Goal: Information Seeking & Learning: Learn about a topic

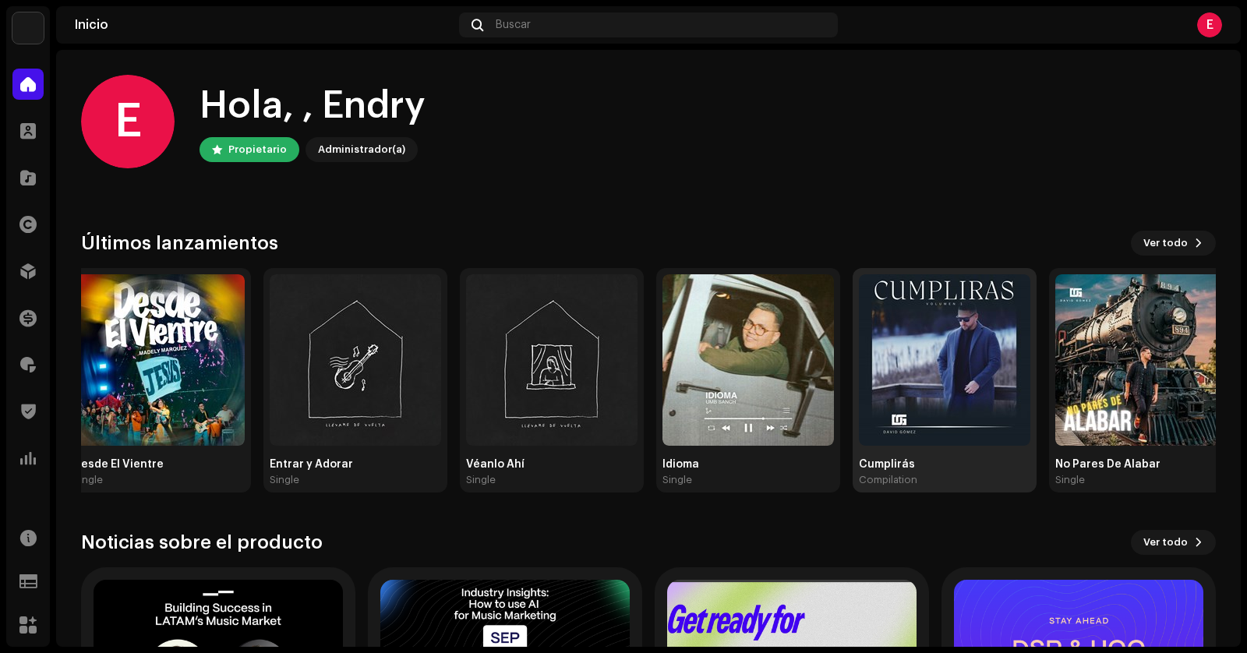
drag, startPoint x: 1075, startPoint y: 349, endPoint x: 392, endPoint y: 355, distance: 683.4
click at [859, 354] on img at bounding box center [944, 359] width 171 height 171
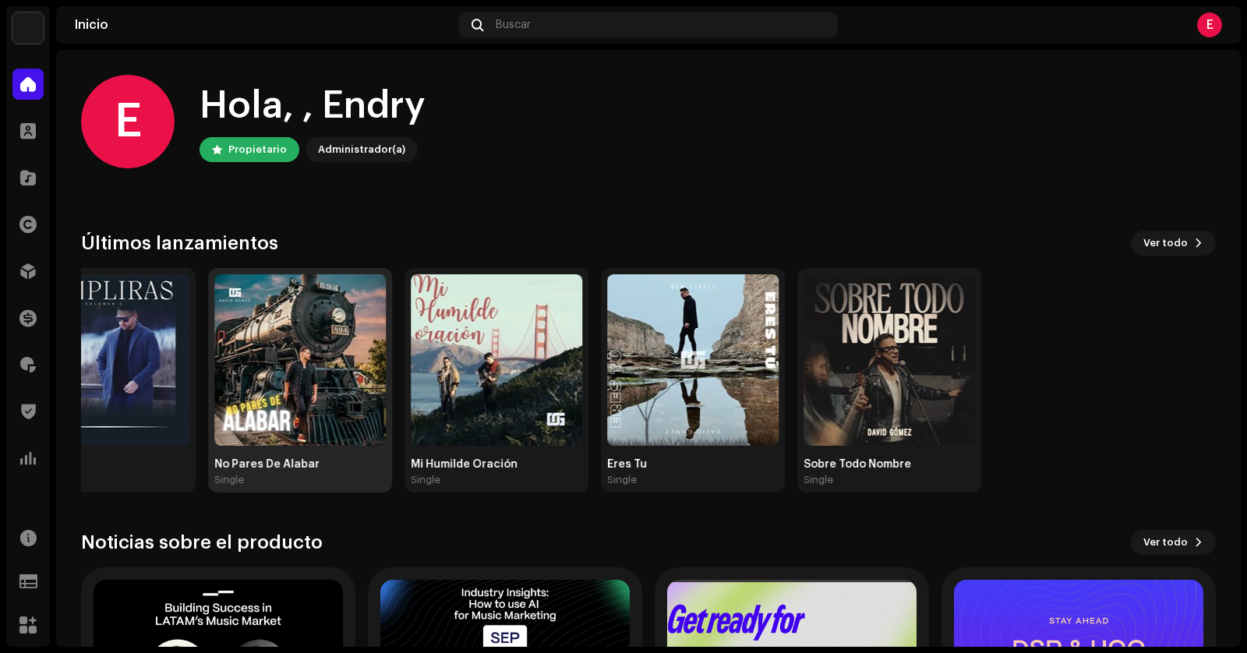
drag, startPoint x: 1154, startPoint y: 368, endPoint x: 310, endPoint y: 366, distance: 843.9
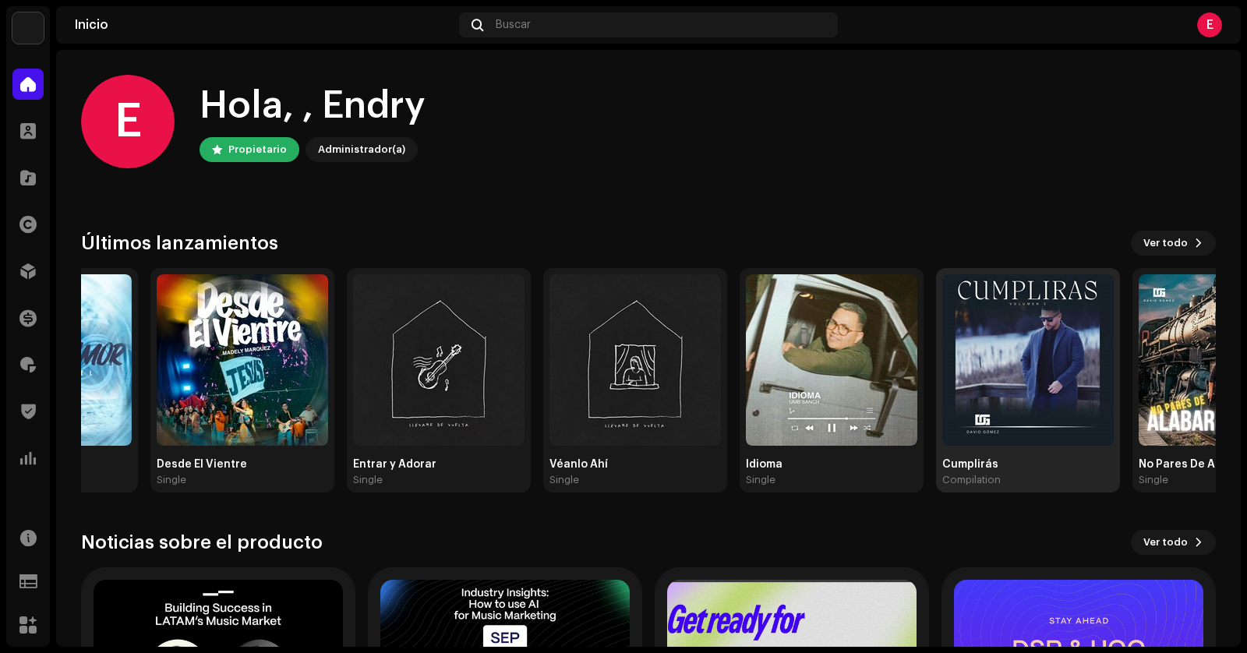
drag, startPoint x: 554, startPoint y: 380, endPoint x: 1078, endPoint y: 363, distance: 524.7
click at [1057, 366] on img at bounding box center [1027, 359] width 171 height 171
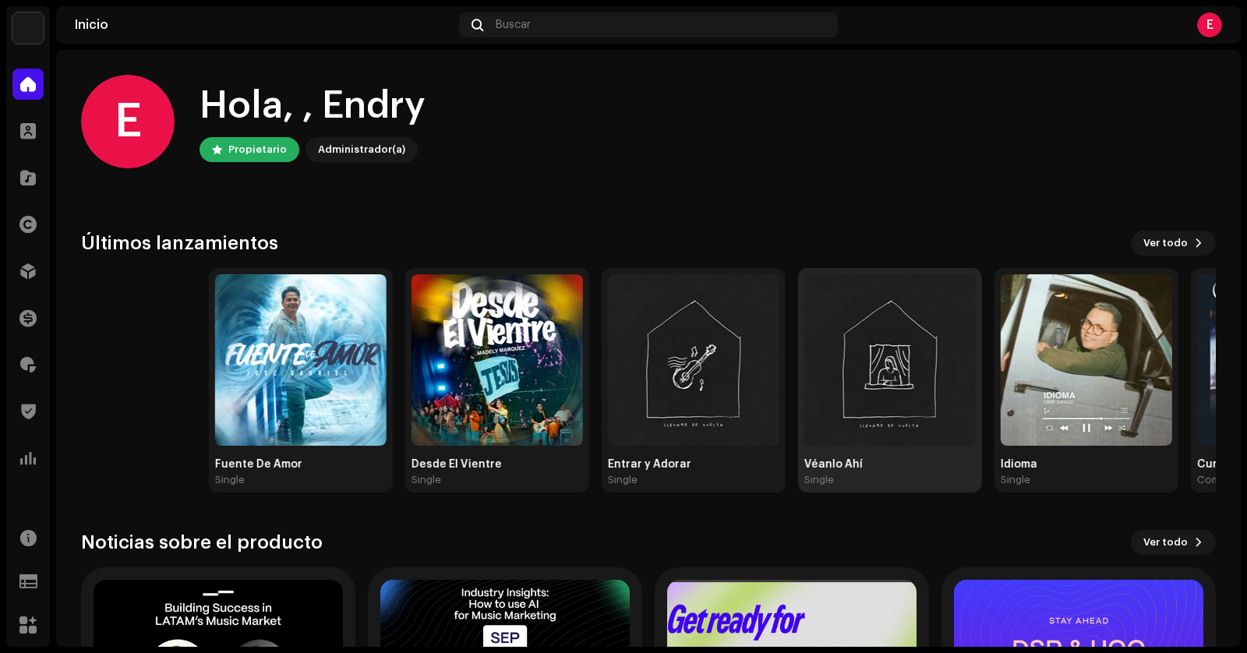
drag, startPoint x: 376, startPoint y: 349, endPoint x: 907, endPoint y: 344, distance: 530.7
click at [889, 347] on div "Fuente De Amor Single Desde El Vientre Single Entrar y Adorar Single Véanlo Ahí…" at bounding box center [770, 380] width 1135 height 224
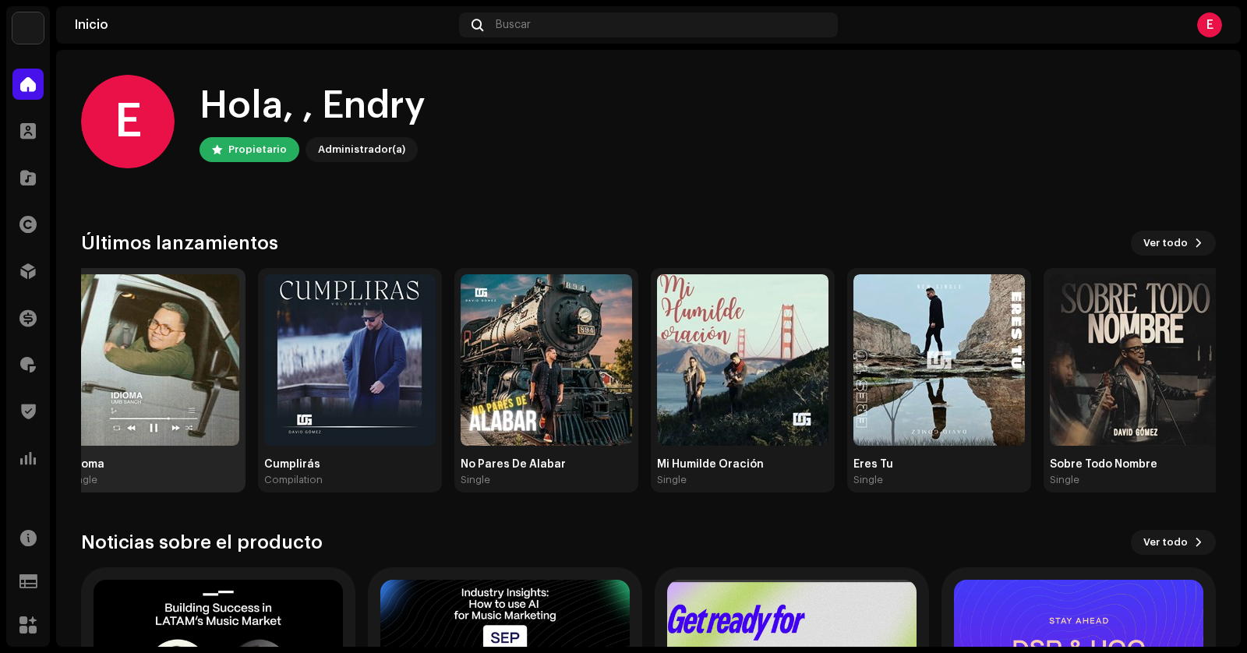
drag, startPoint x: 1068, startPoint y: 364, endPoint x: 263, endPoint y: 360, distance: 805.0
click at [263, 360] on div "Cumplirás Compilation" at bounding box center [350, 380] width 184 height 224
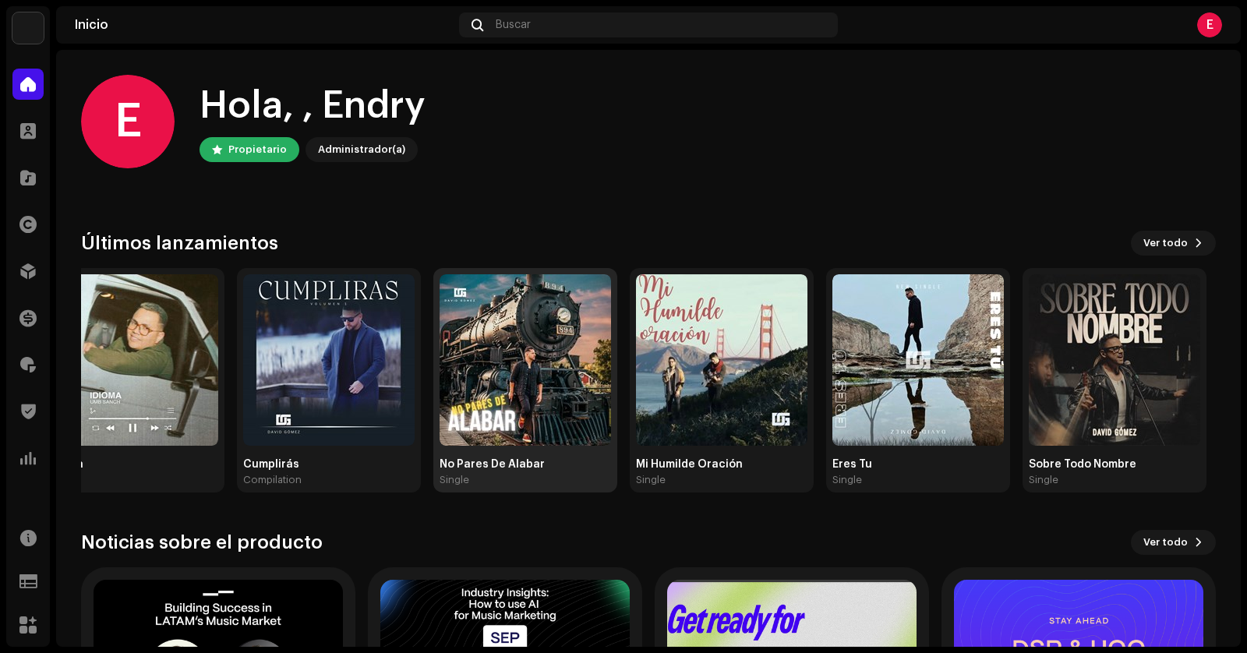
drag, startPoint x: 945, startPoint y: 356, endPoint x: 389, endPoint y: 295, distance: 559.8
click at [399, 325] on ngx-flicking "Fuente De Amor Single Desde El Vientre Single Entrar y Adorar Single Véanlo Ahí…" at bounding box center [648, 380] width 1135 height 224
click at [663, 163] on div "E Hola, , [PERSON_NAME] Propietario Administrador(a)" at bounding box center [648, 122] width 1135 height 94
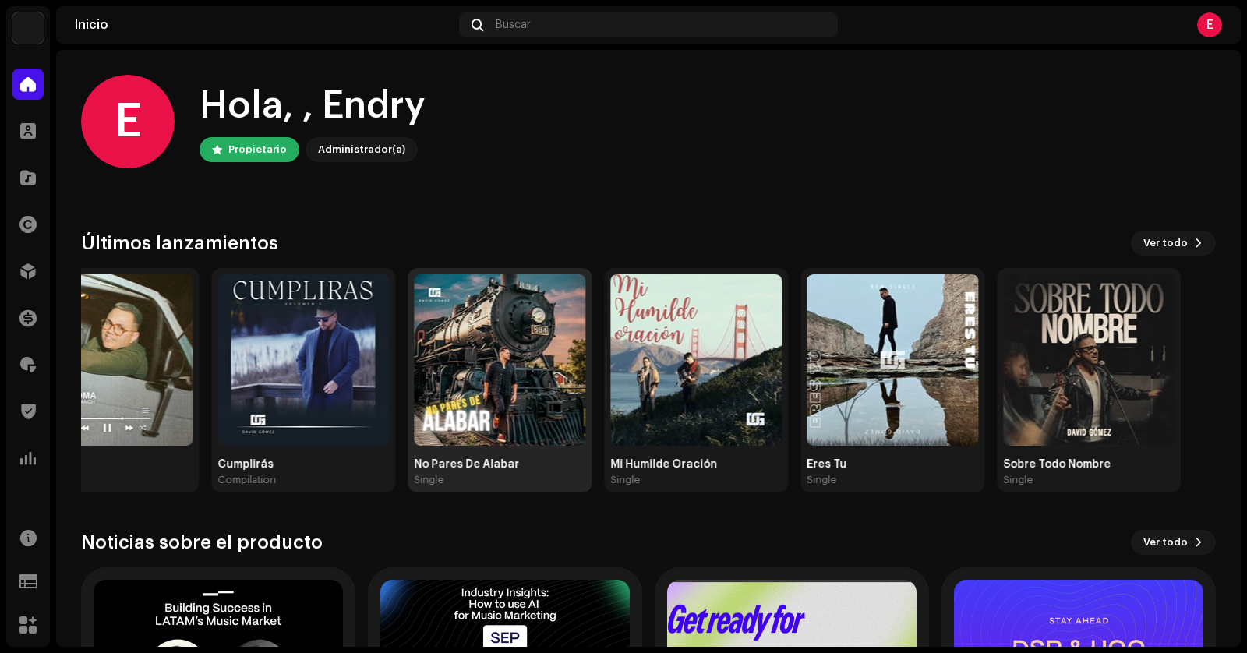
drag, startPoint x: 807, startPoint y: 387, endPoint x: 378, endPoint y: 393, distance: 428.6
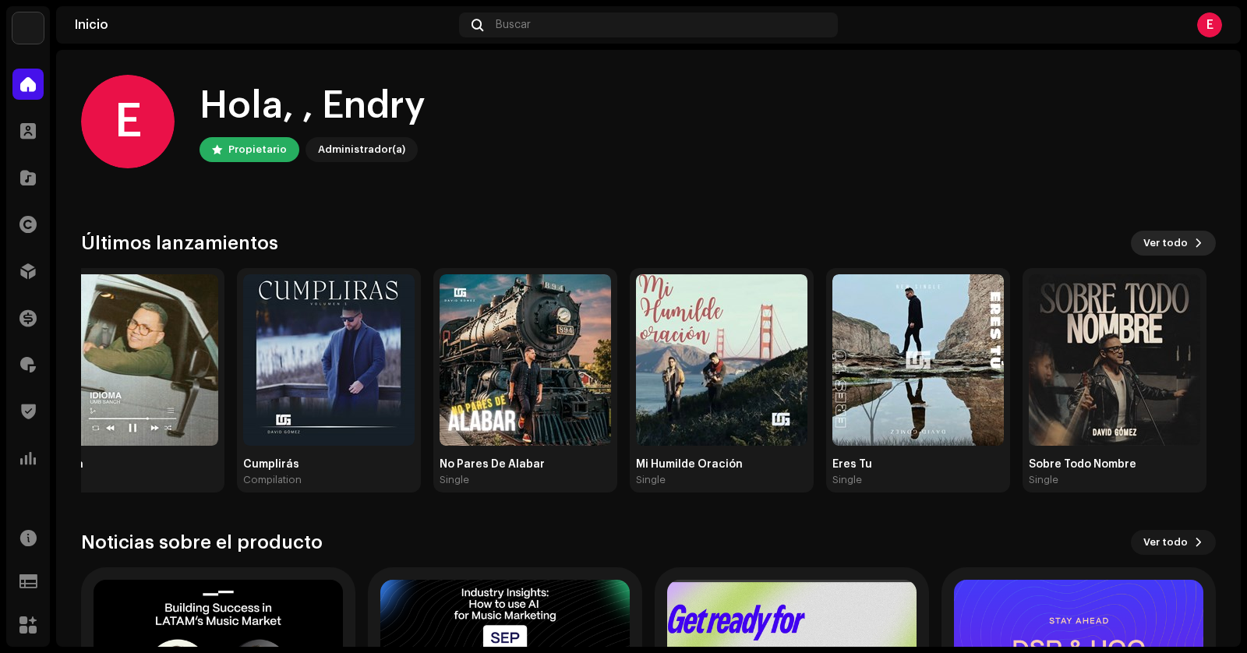
click at [1194, 248] on span at bounding box center [1198, 243] width 9 height 12
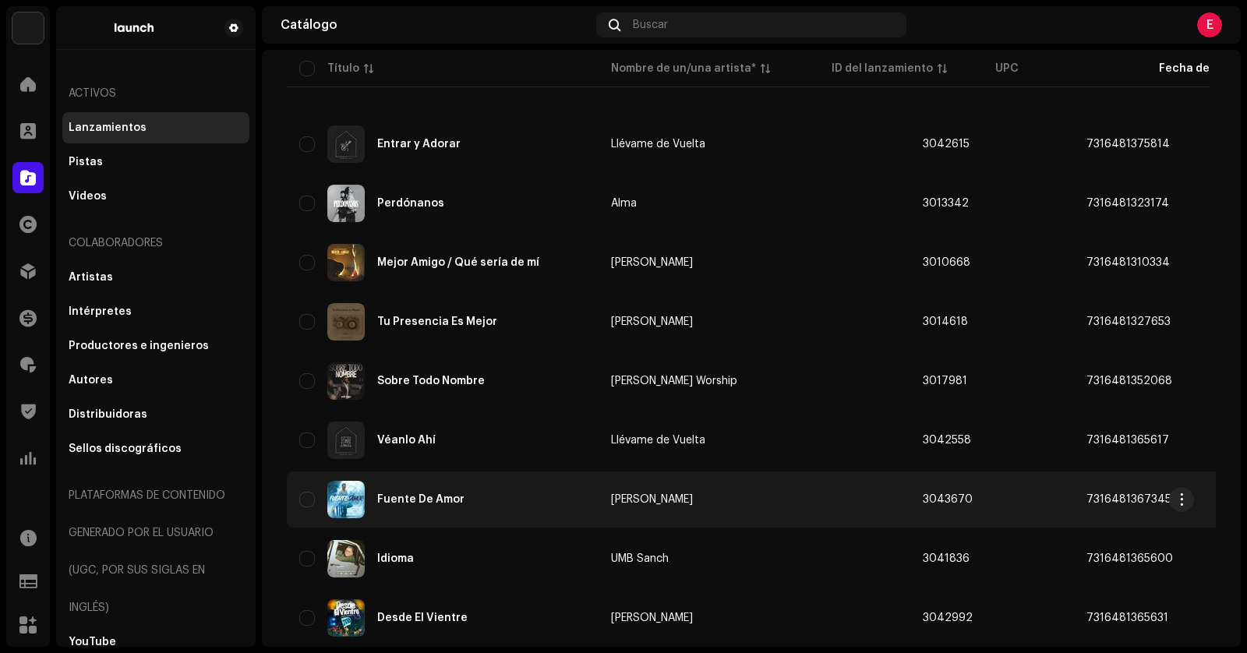
scroll to position [120, 0]
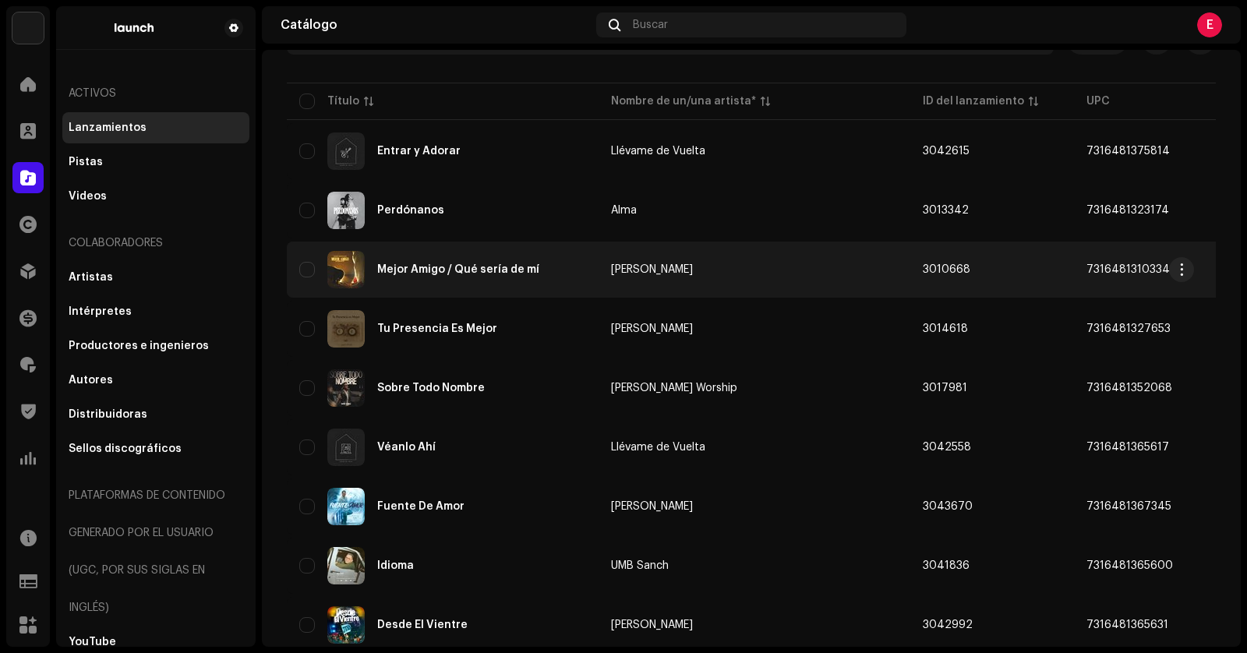
click at [439, 265] on div "Mejor Amigo / Qué sería de mí" at bounding box center [458, 269] width 162 height 11
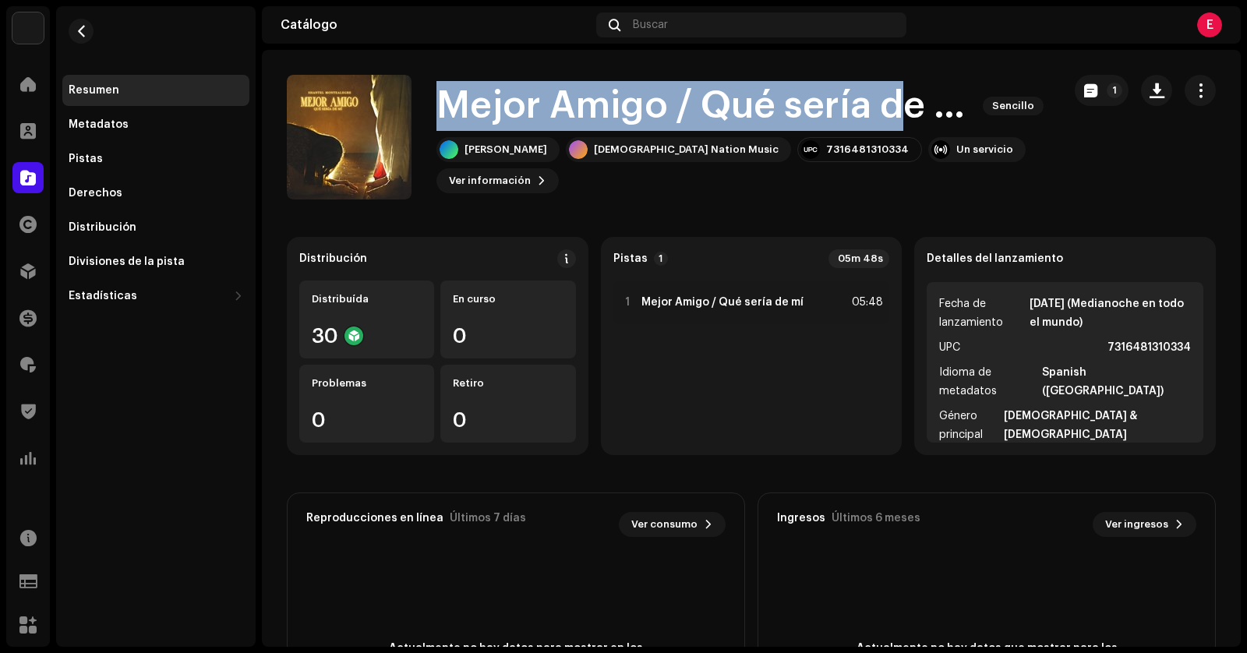
drag, startPoint x: 436, startPoint y: 109, endPoint x: 893, endPoint y: 103, distance: 457.5
click at [893, 103] on div "Mejor Amigo / Qué sería de mí Sencillo [PERSON_NAME] Christ's Nation Music 7316…" at bounding box center [668, 137] width 763 height 125
click at [640, 105] on h1 "Mejor Amigo / Qué sería de mí" at bounding box center [703, 106] width 534 height 50
